Goal: Find specific page/section: Find specific page/section

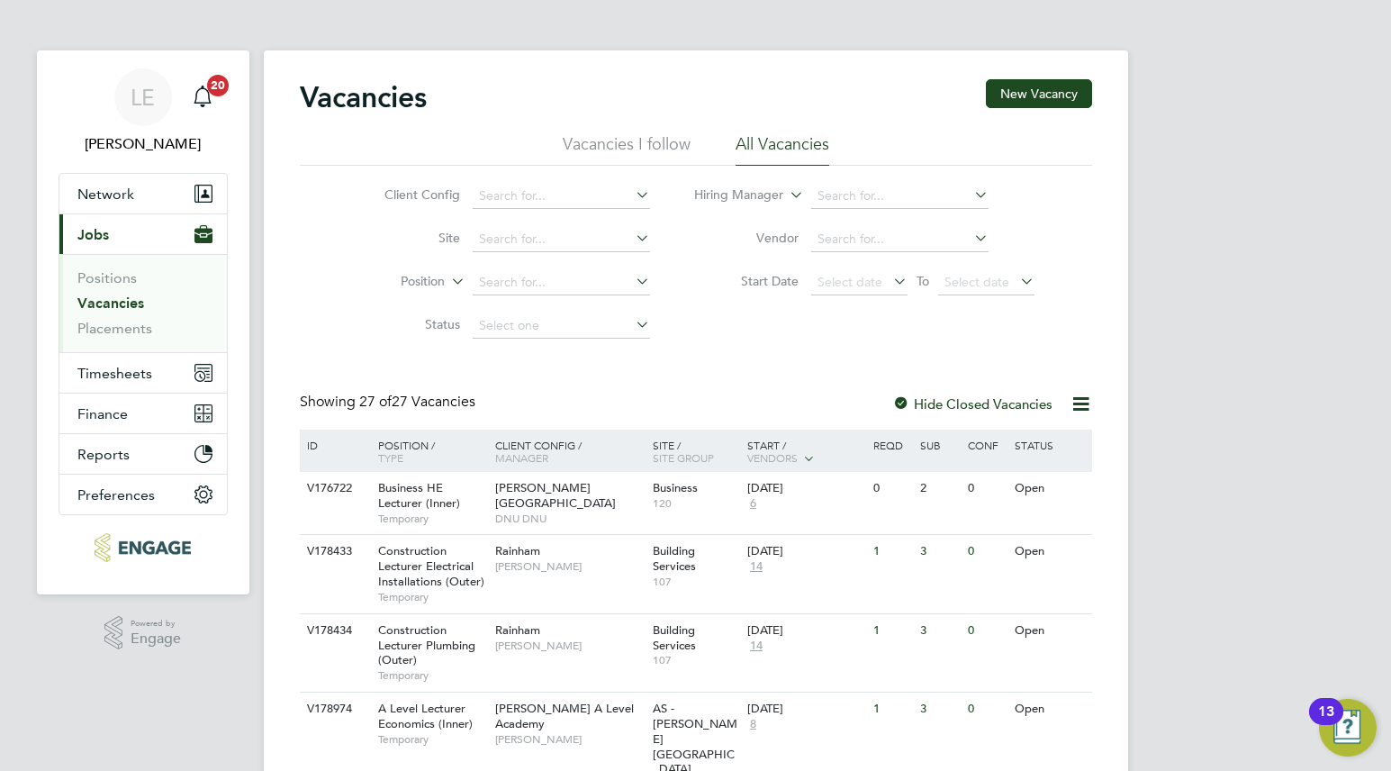
scroll to position [50, 0]
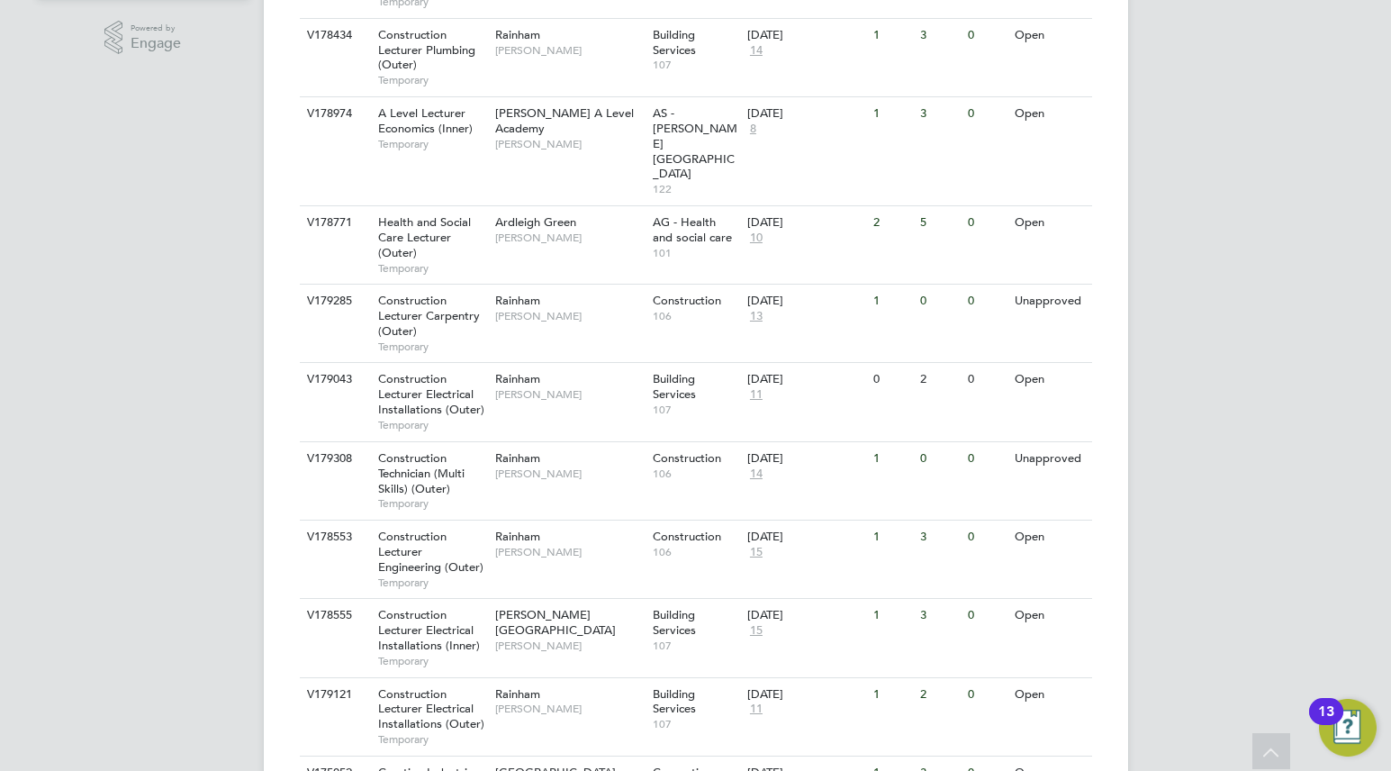
scroll to position [593, 0]
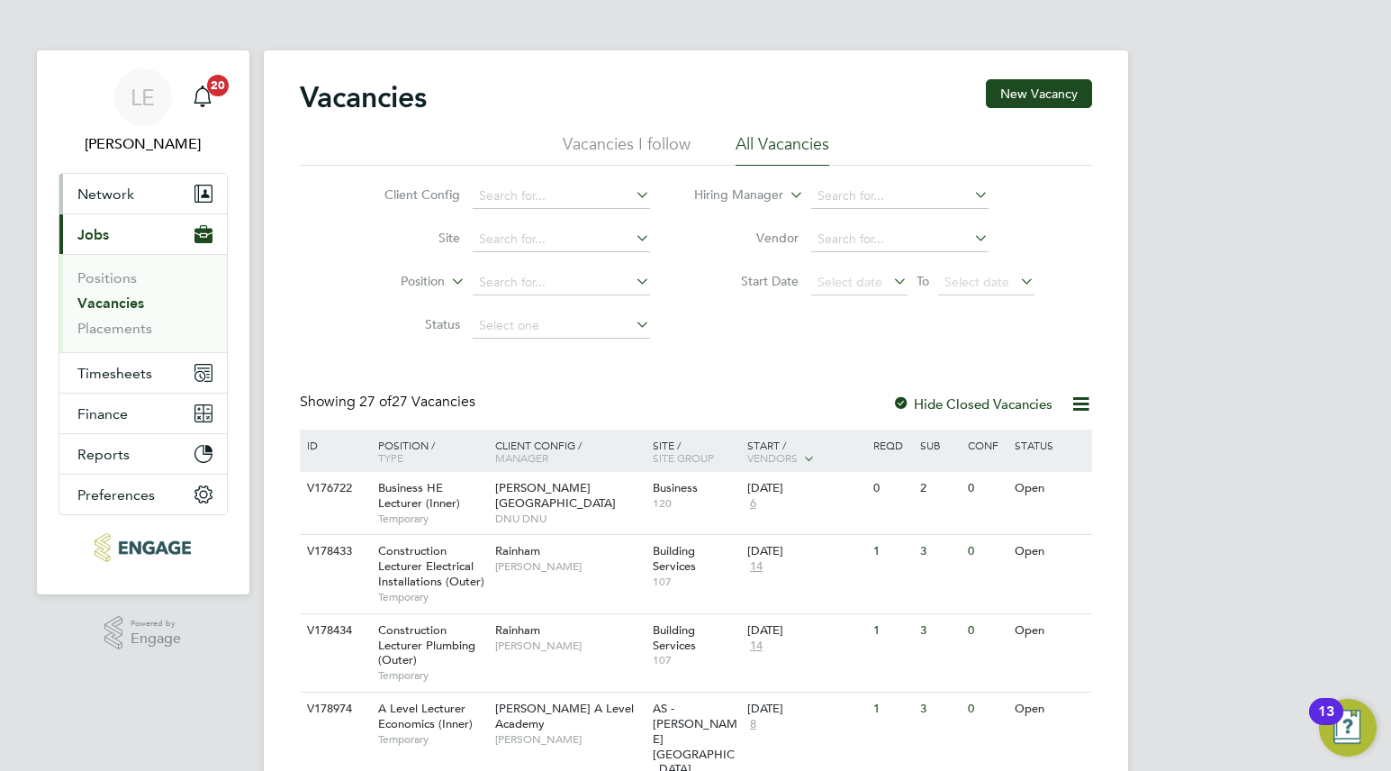
click at [115, 183] on button "Network" at bounding box center [142, 194] width 167 height 40
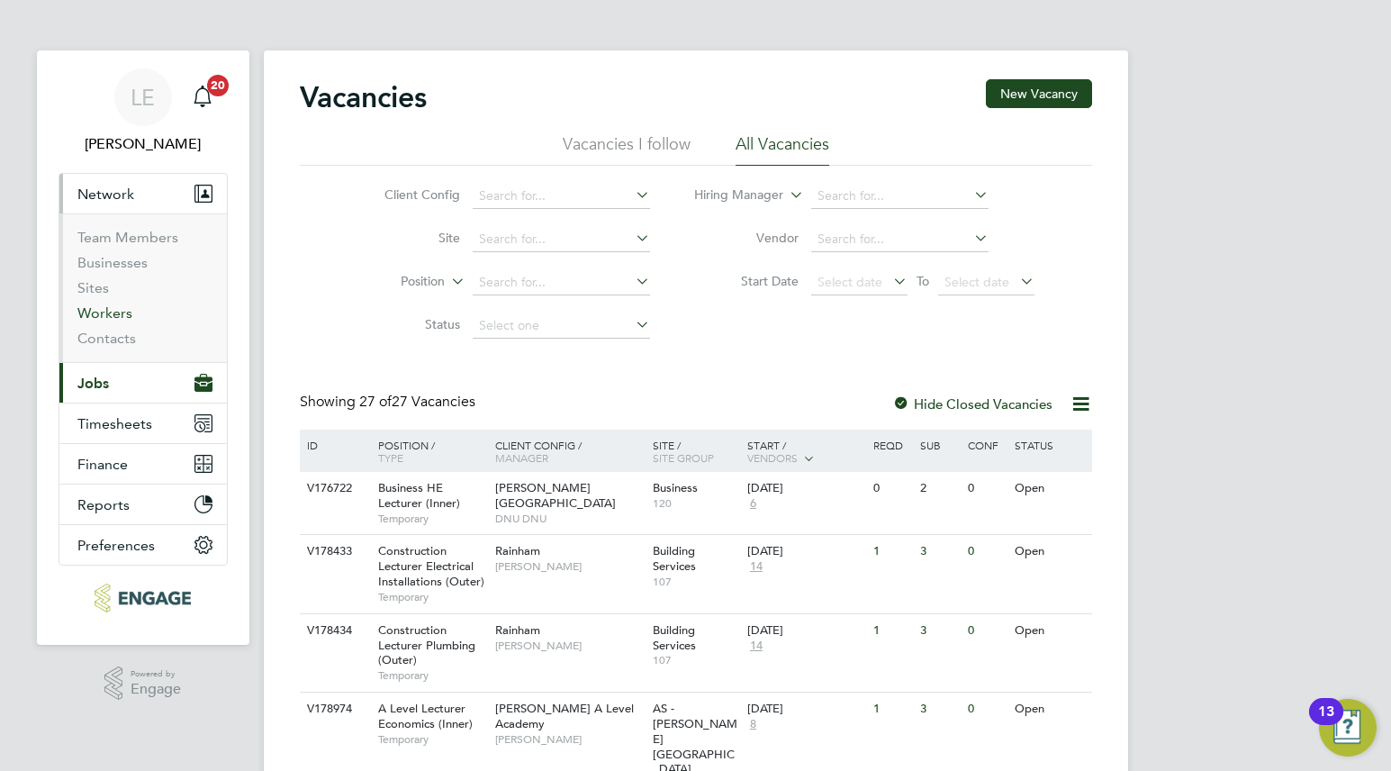
click at [103, 308] on link "Workers" at bounding box center [104, 312] width 55 height 17
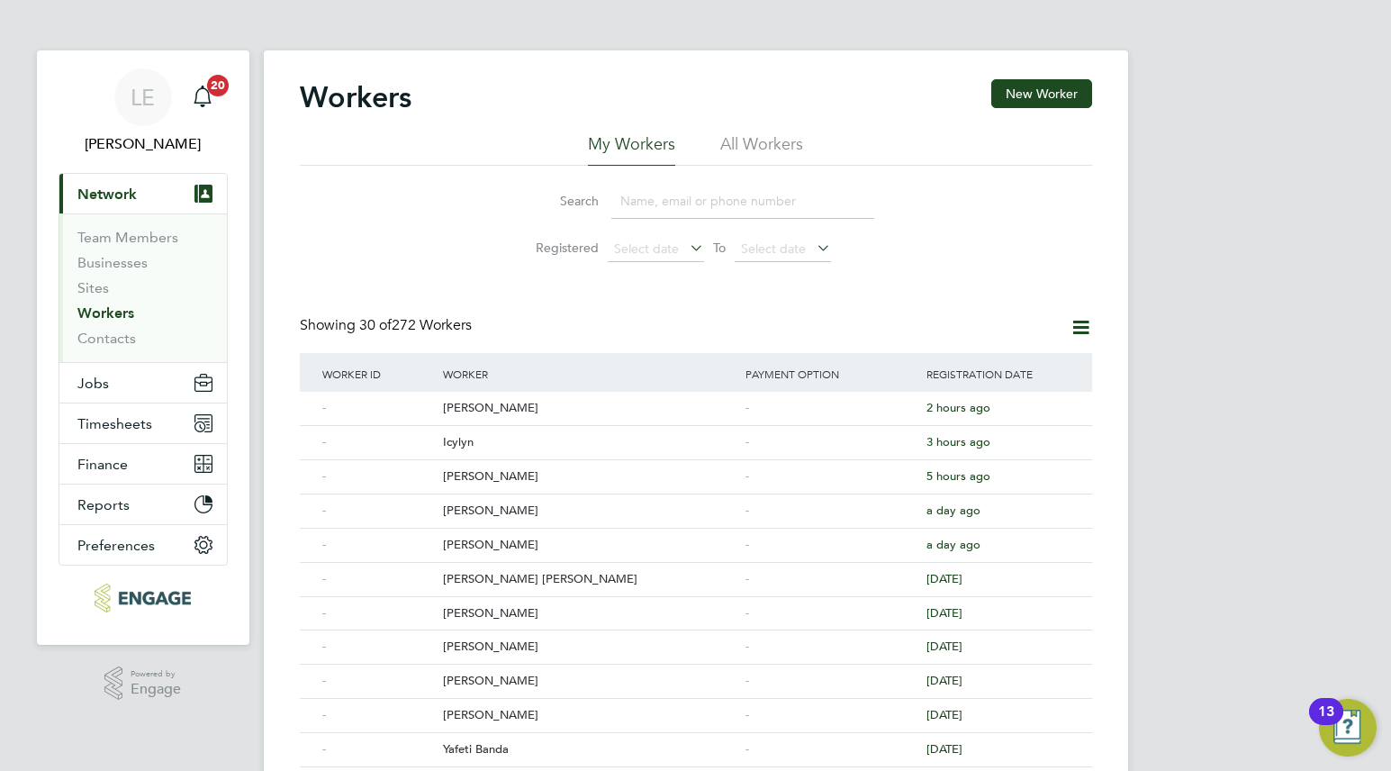
click at [642, 205] on input at bounding box center [742, 201] width 263 height 35
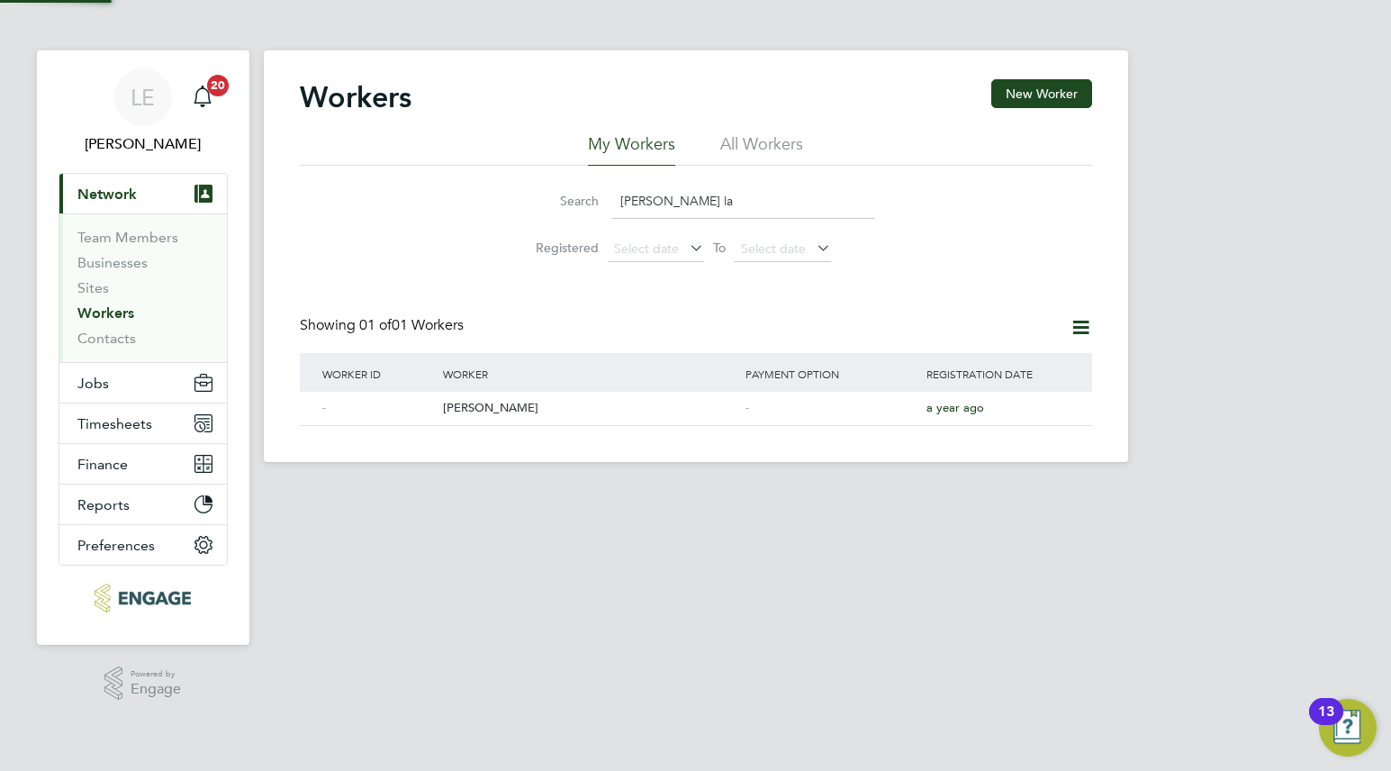
type input "david lawrence"
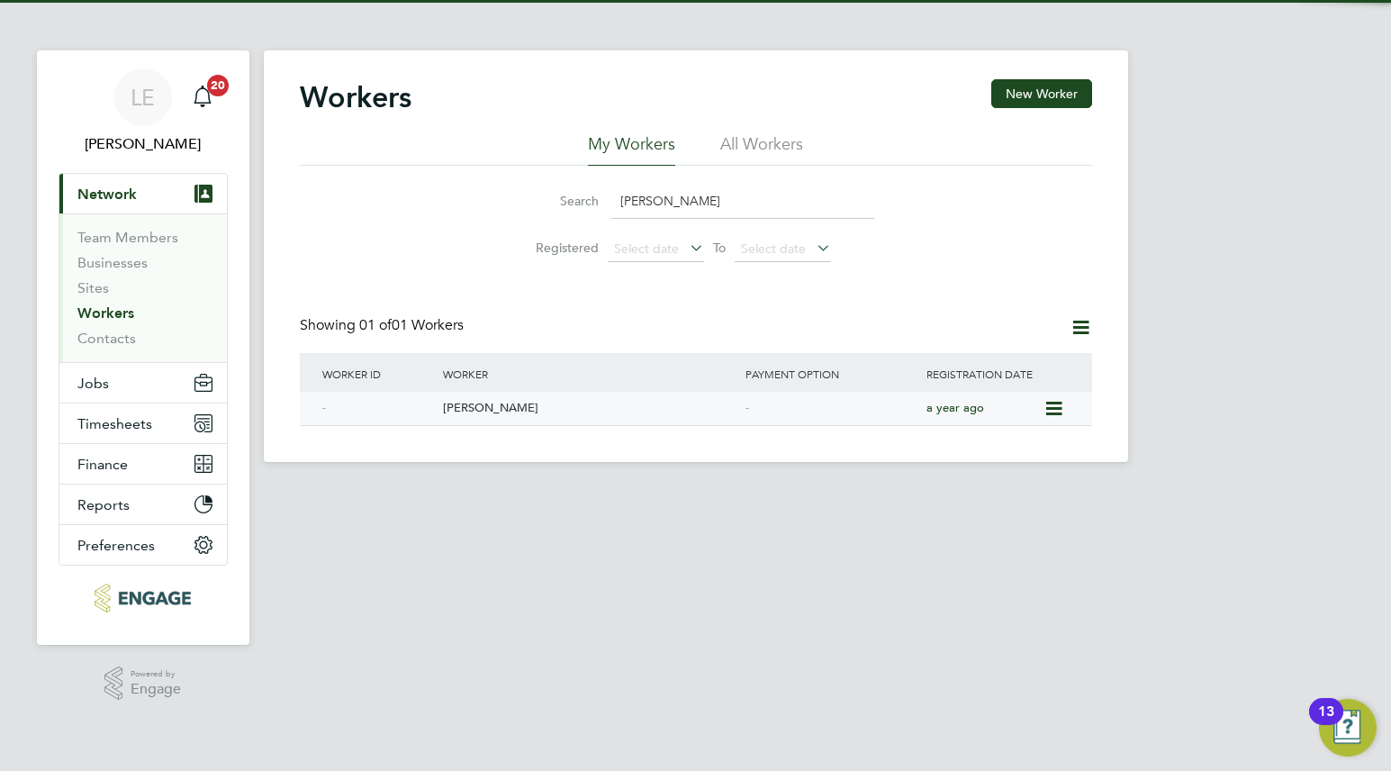
click at [611, 403] on div "[PERSON_NAME]" at bounding box center [590, 408] width 303 height 33
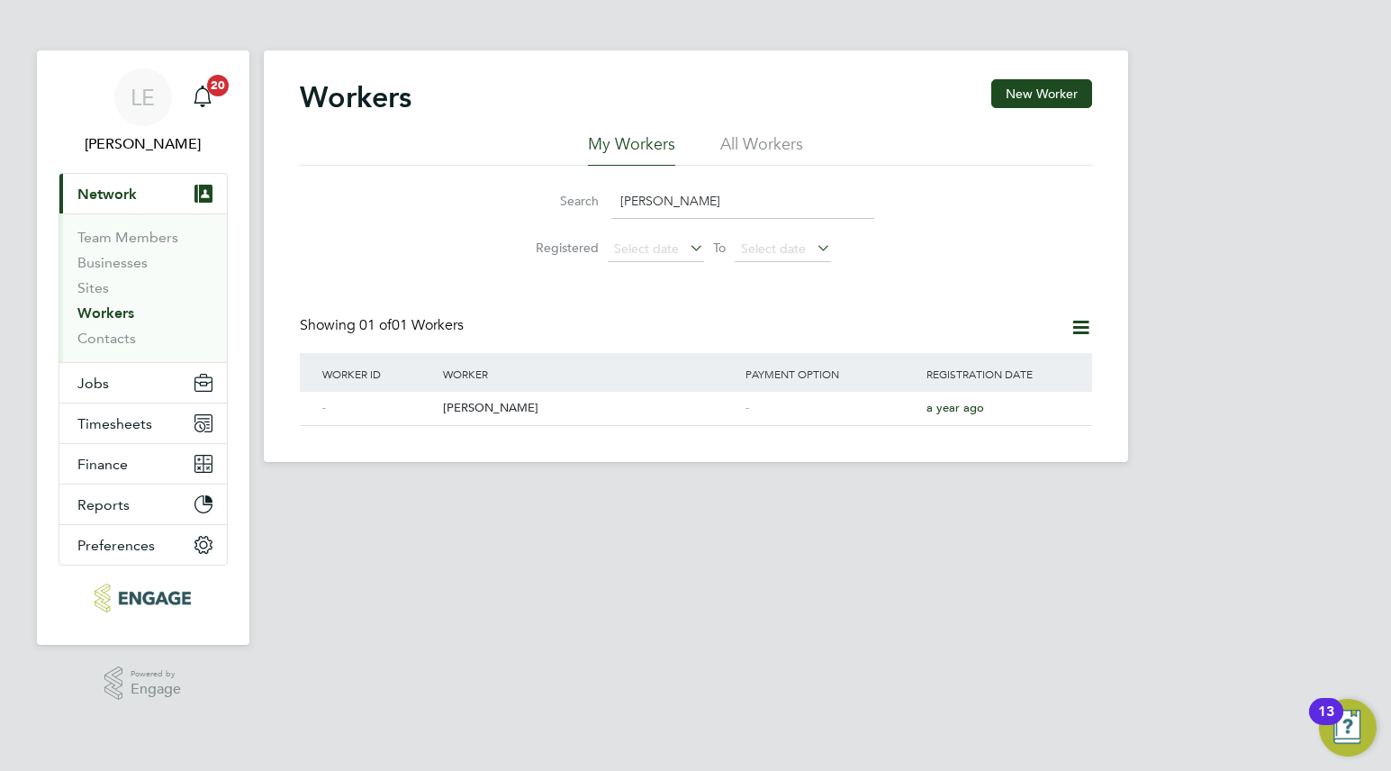
click at [692, 204] on input "david lawrence" at bounding box center [742, 201] width 263 height 35
drag, startPoint x: 739, startPoint y: 204, endPoint x: 575, endPoint y: 198, distance: 164.0
click at [582, 199] on div "Search david lawrence" at bounding box center [696, 201] width 357 height 35
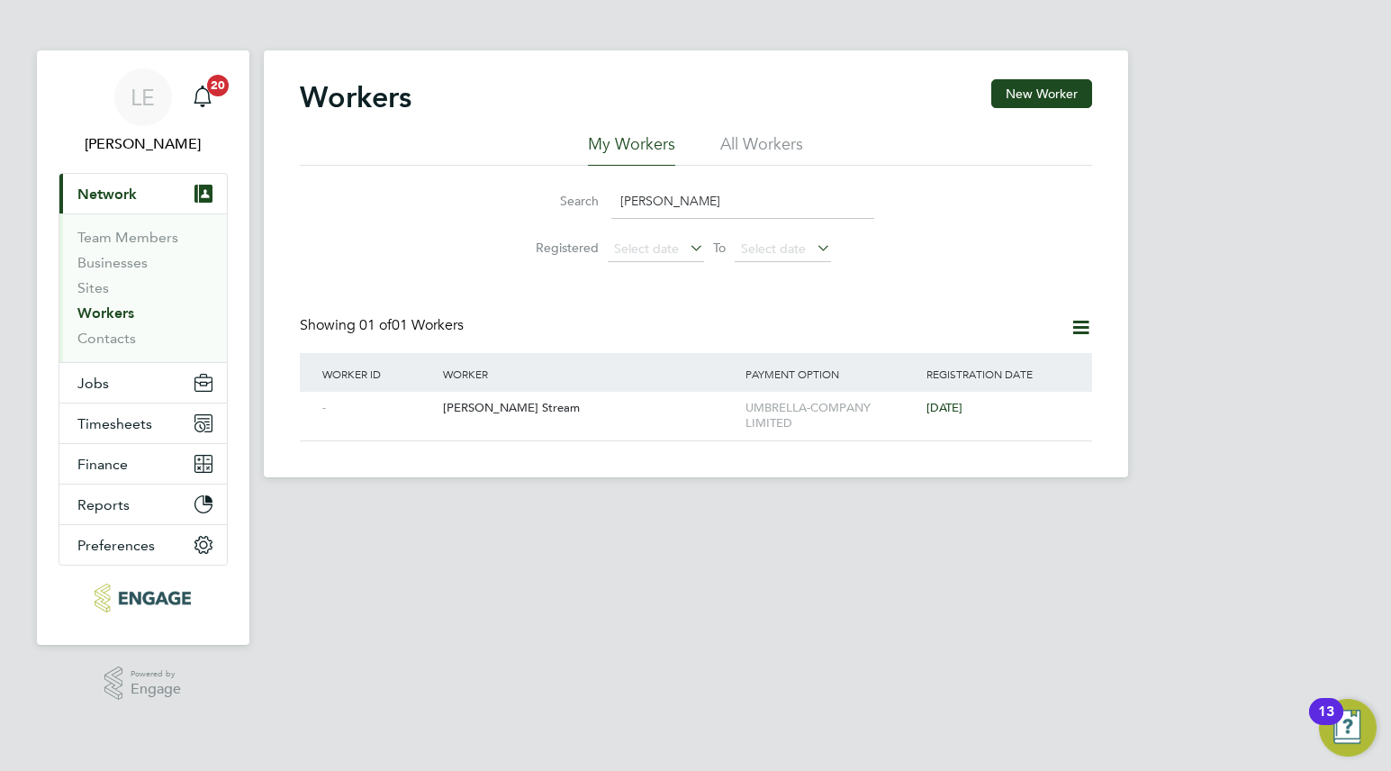
type input "gordon"
